Goal: Transaction & Acquisition: Purchase product/service

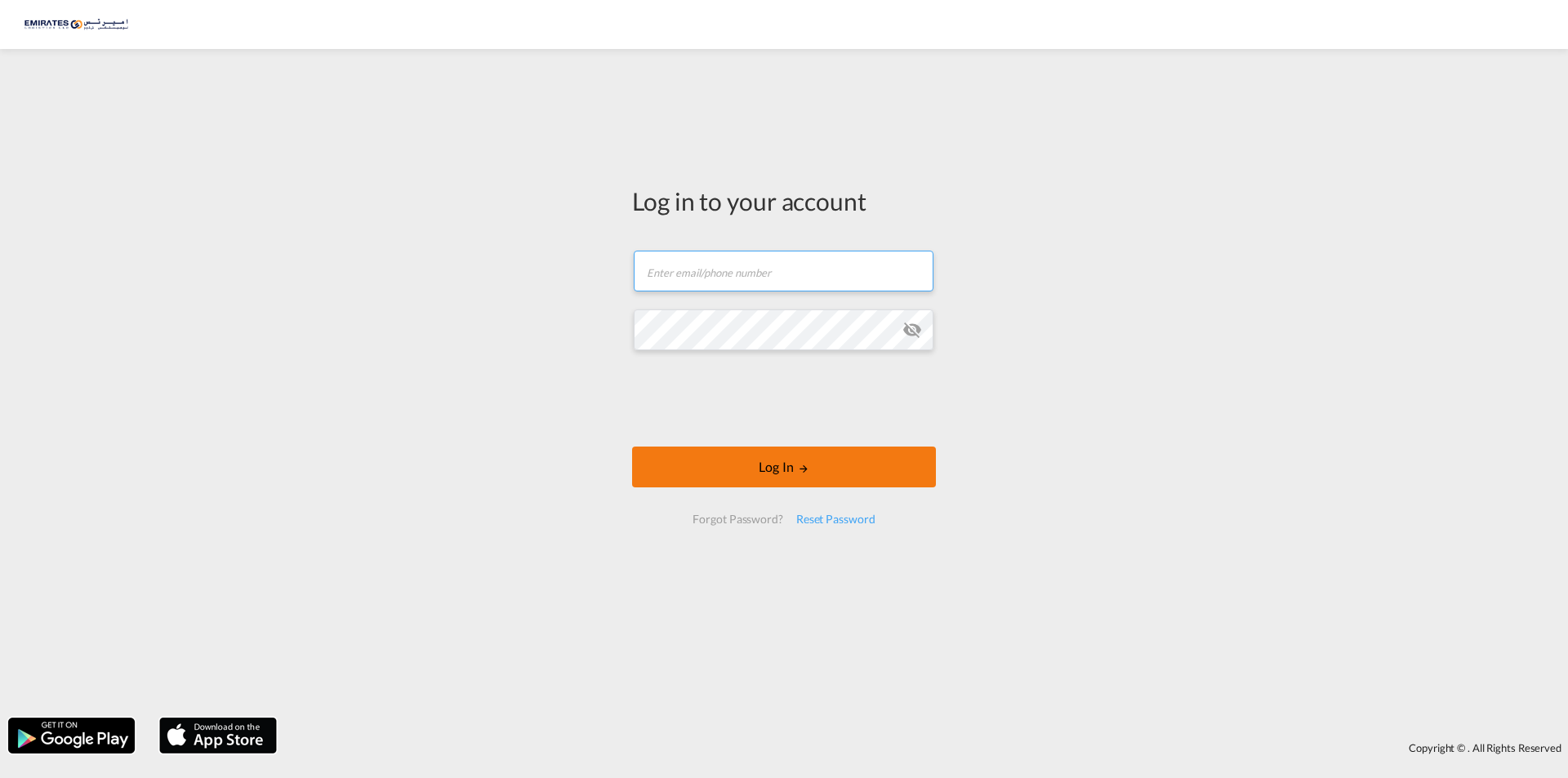
type input "[EMAIL_ADDRESS][DOMAIN_NAME]"
click at [794, 467] on button "Log In" at bounding box center [783, 466] width 304 height 41
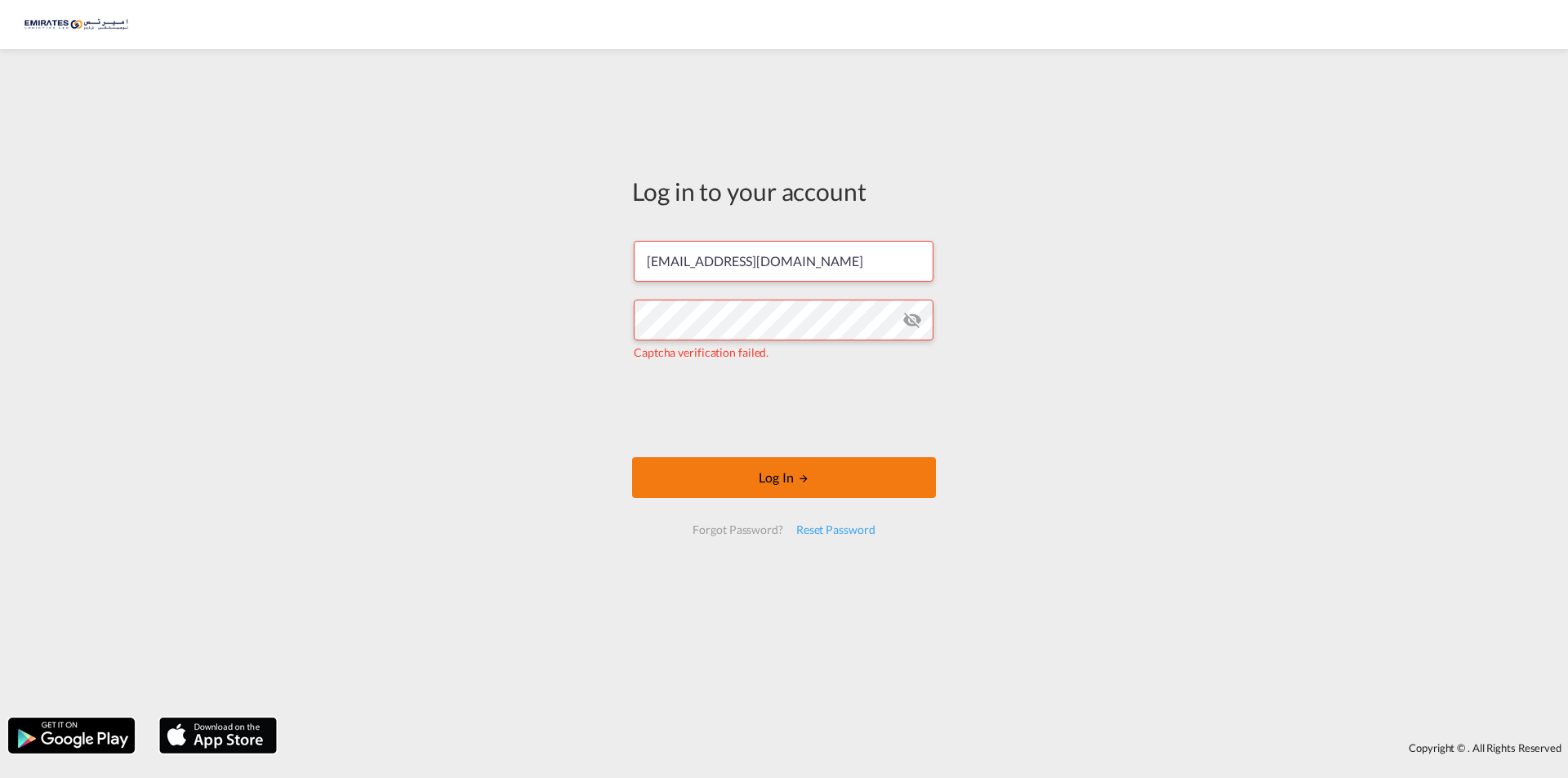
click at [810, 475] on button "Log In" at bounding box center [783, 477] width 304 height 41
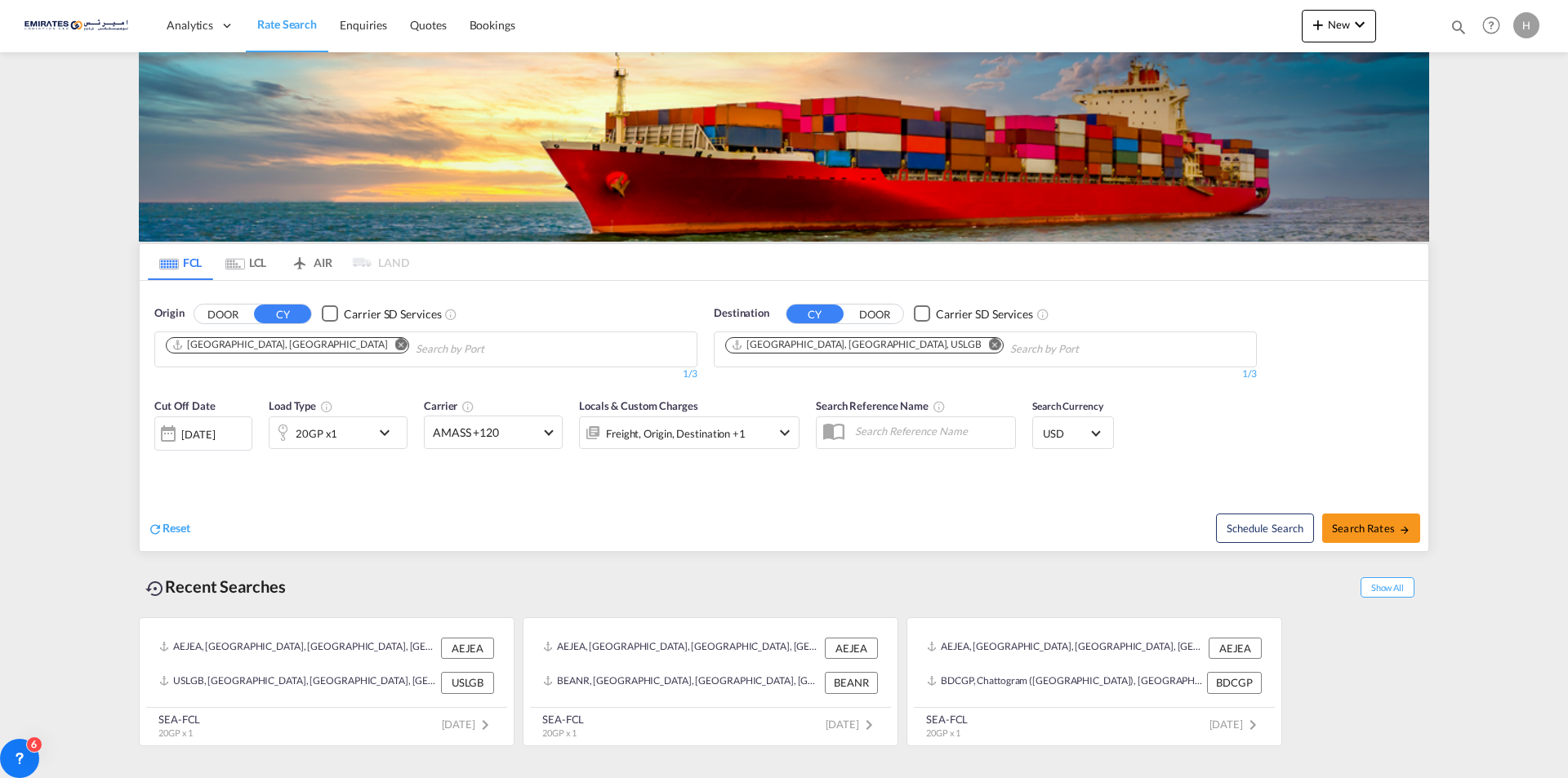
click at [989, 343] on md-icon "Remove" at bounding box center [995, 343] width 12 height 12
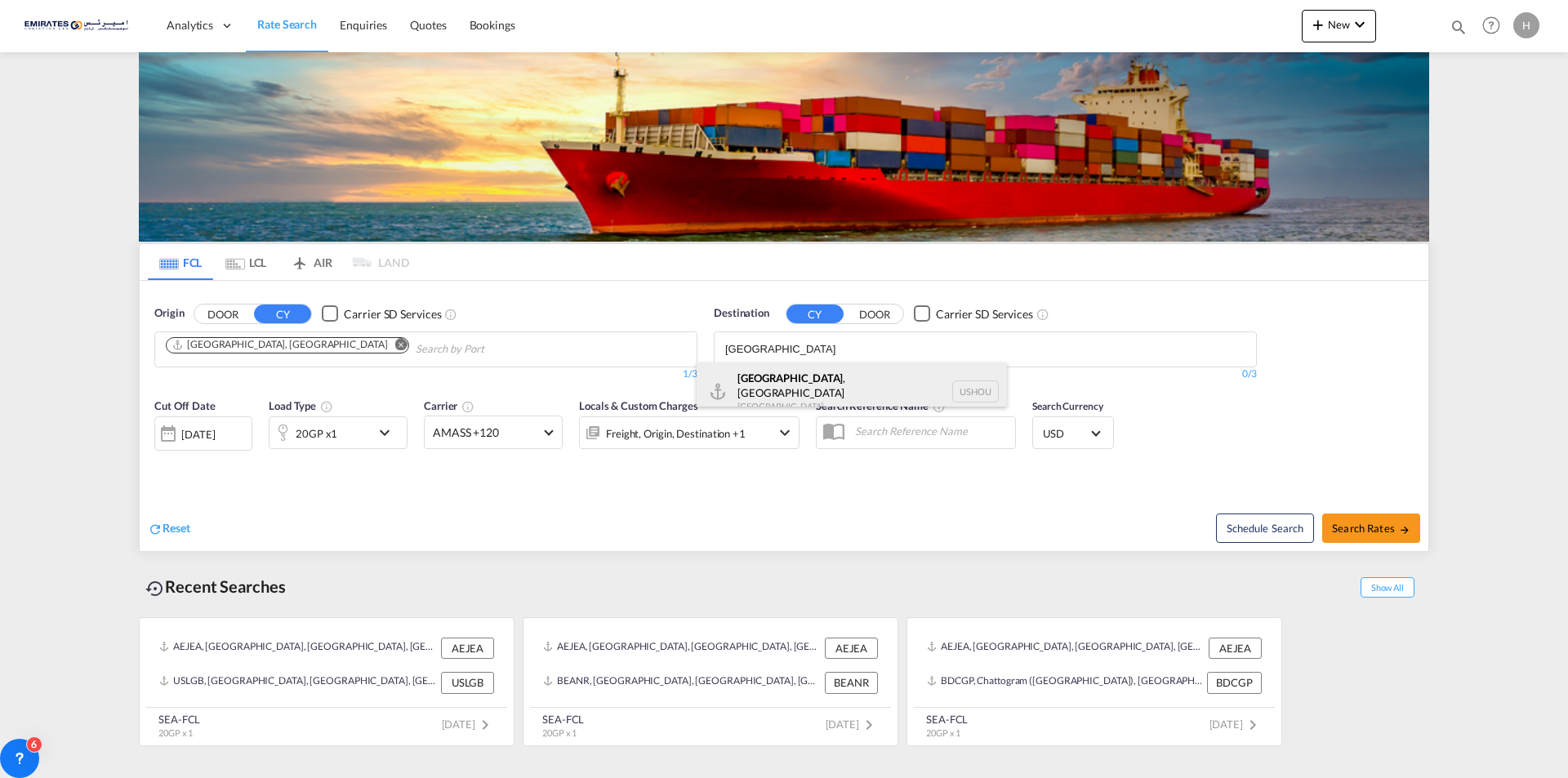
type input "[GEOGRAPHIC_DATA]"
click at [773, 386] on div "[GEOGRAPHIC_DATA] , [GEOGRAPHIC_DATA] [GEOGRAPHIC_DATA] USHOU" at bounding box center [852, 391] width 310 height 59
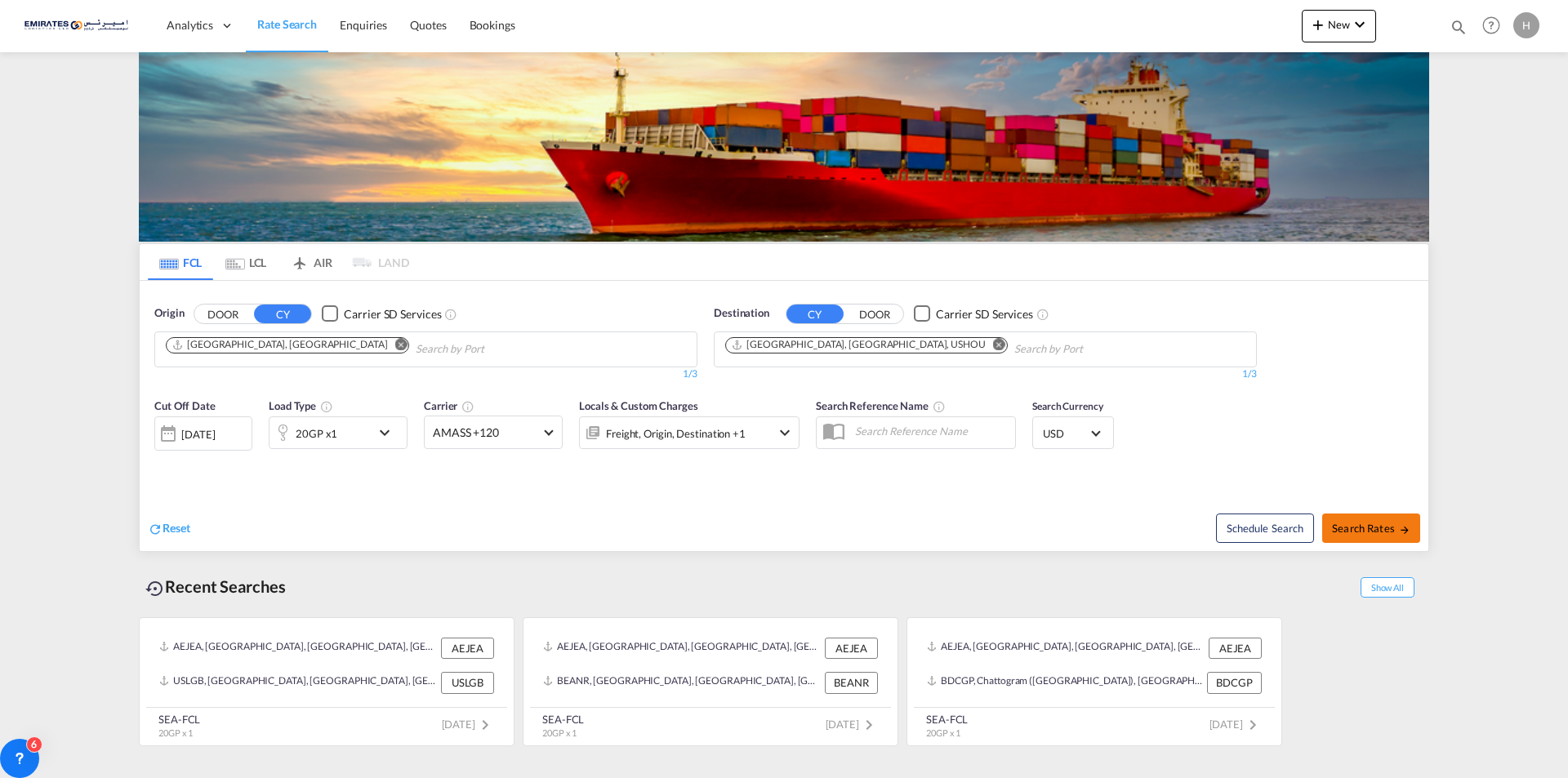
click at [1373, 530] on span "Search Rates" at bounding box center [1370, 528] width 78 height 13
type input "AEJEA to USHOU / [DATE]"
